Goal: Find specific page/section: Find specific page/section

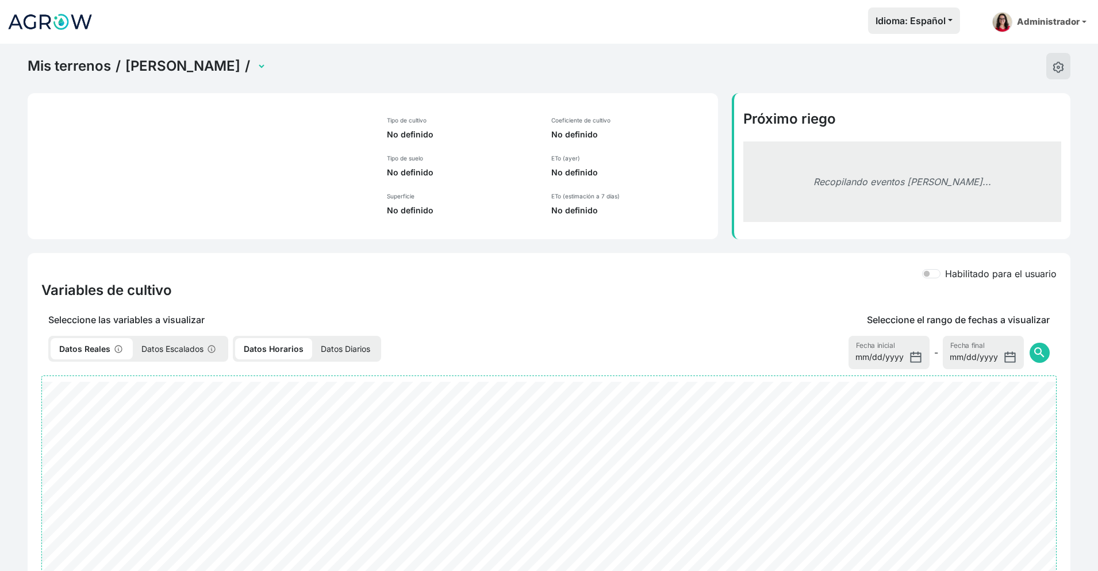
select select "2675"
select select "2698"
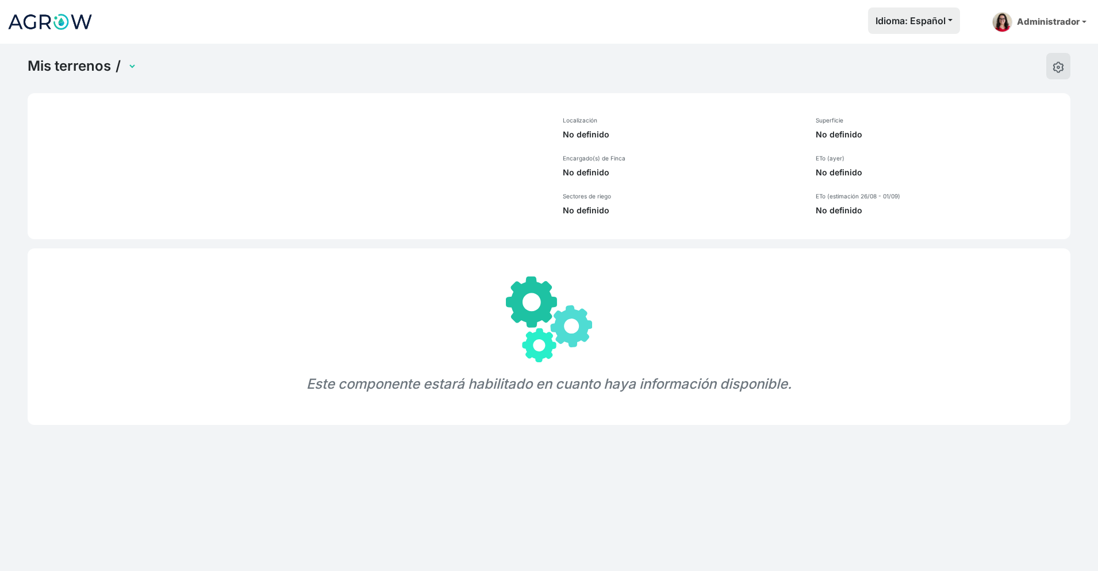
select select "1302"
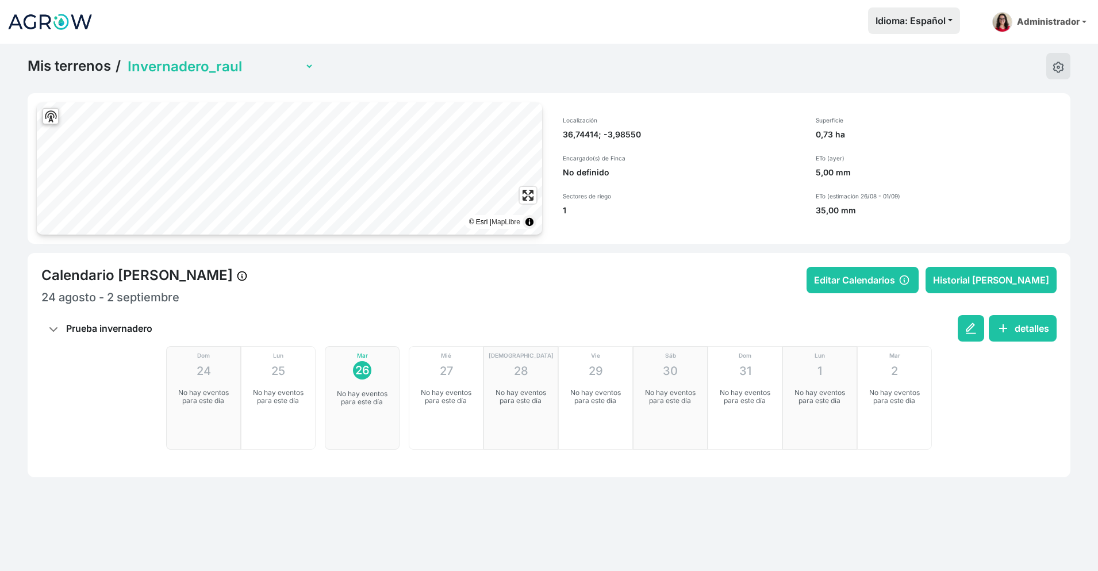
select select "1302"
